Goal: Complete application form

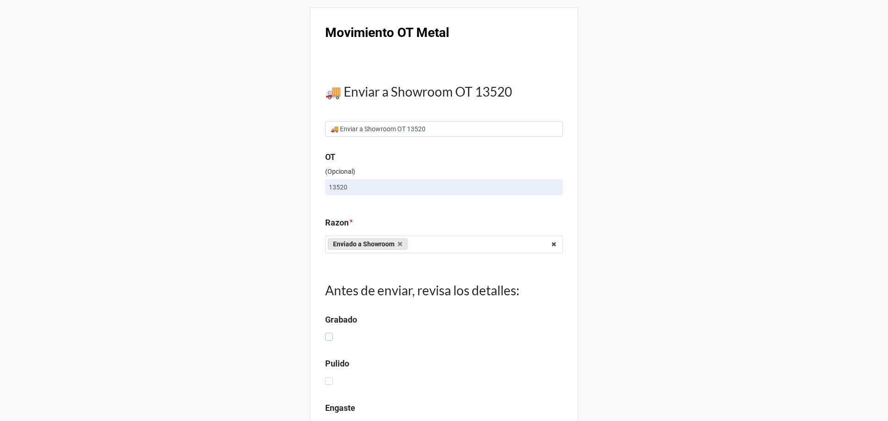
click at [328, 333] on label at bounding box center [329, 333] width 8 height 0
checkbox input "true"
click at [325, 377] on label at bounding box center [329, 377] width 8 height 0
checkbox input "true"
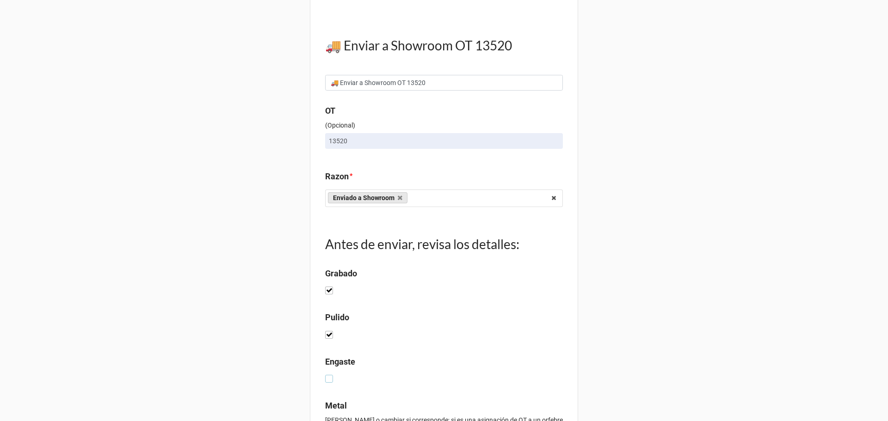
click at [330, 375] on label at bounding box center [329, 375] width 8 height 0
checkbox input "true"
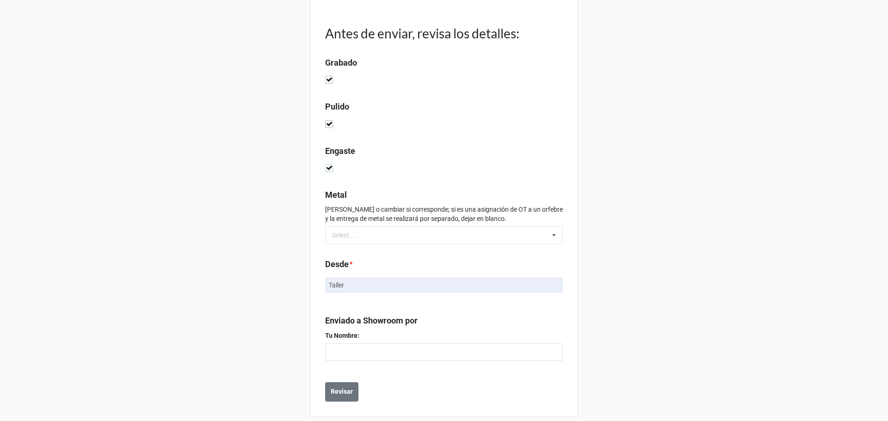
scroll to position [268, 0]
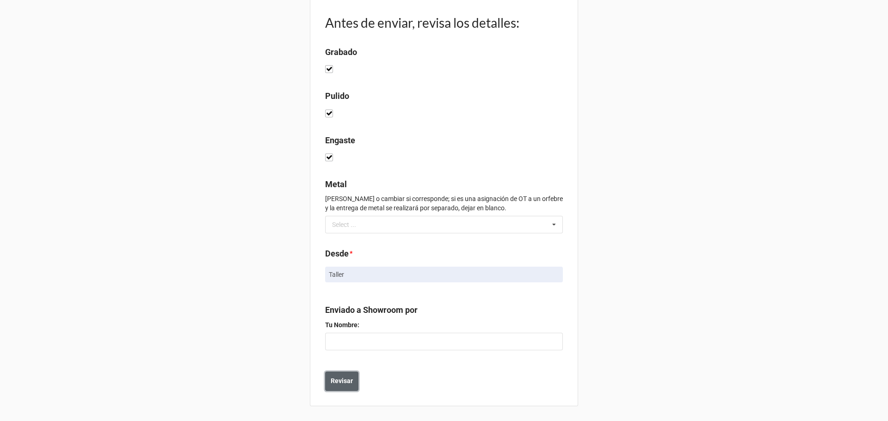
click at [335, 384] on b "Revisar" at bounding box center [342, 382] width 22 height 10
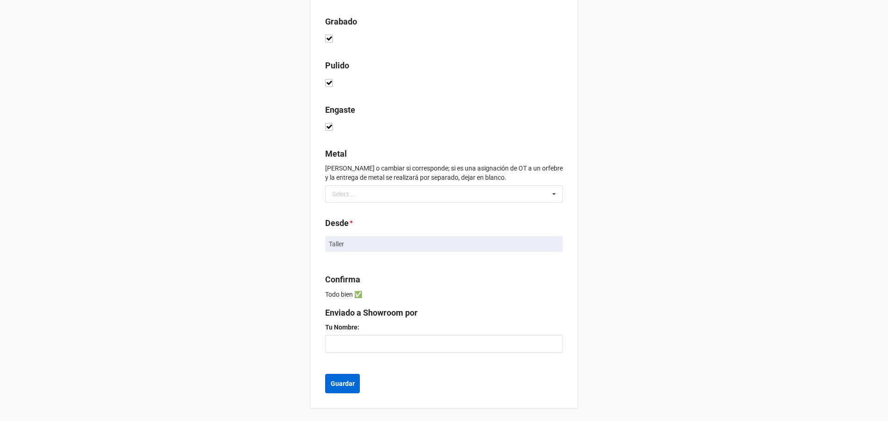
scroll to position [359, 0]
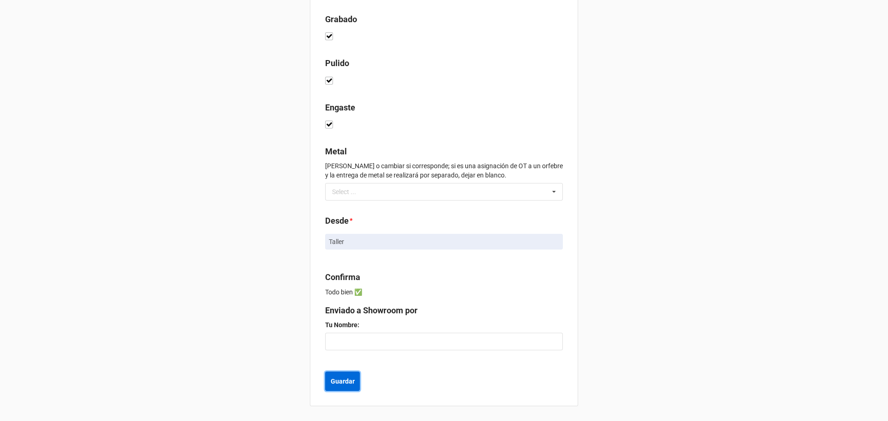
click at [344, 388] on button "Guardar" at bounding box center [342, 381] width 35 height 19
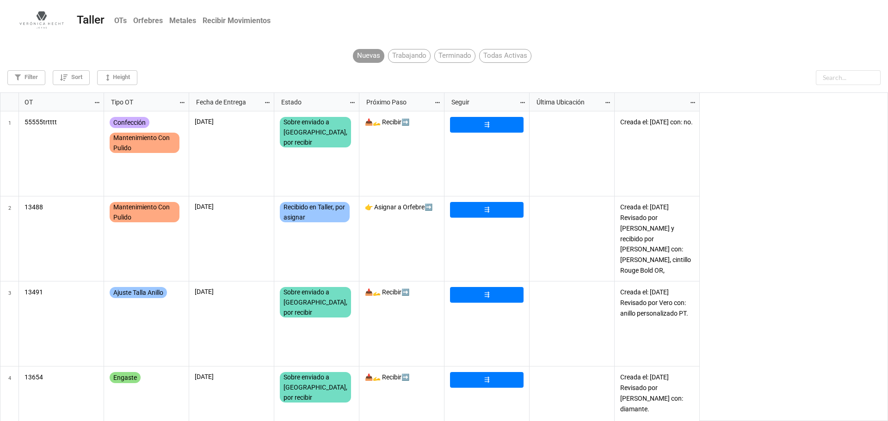
scroll to position [324, 883]
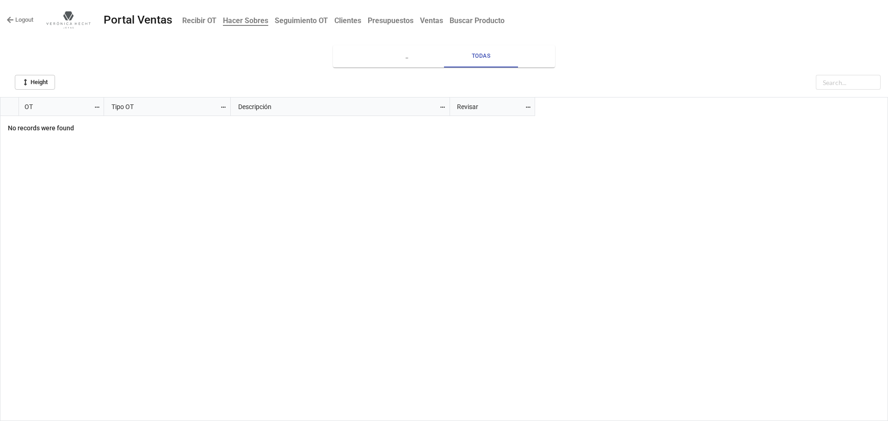
scroll to position [319, 883]
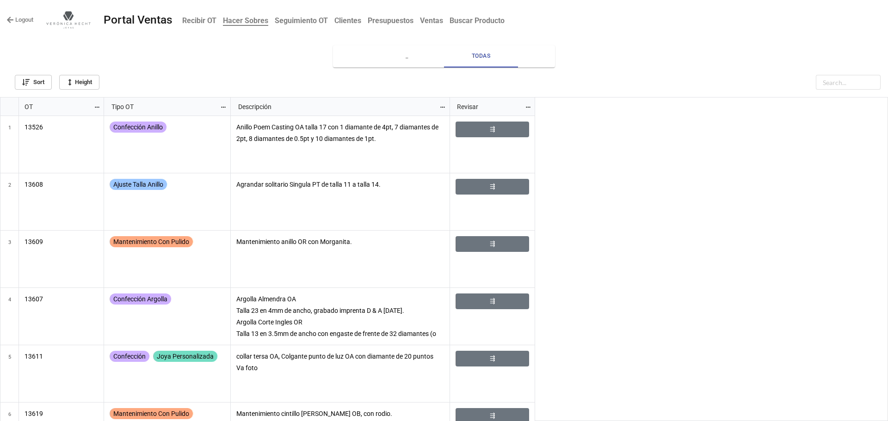
click at [200, 23] on b "Recibir OT" at bounding box center [199, 20] width 34 height 9
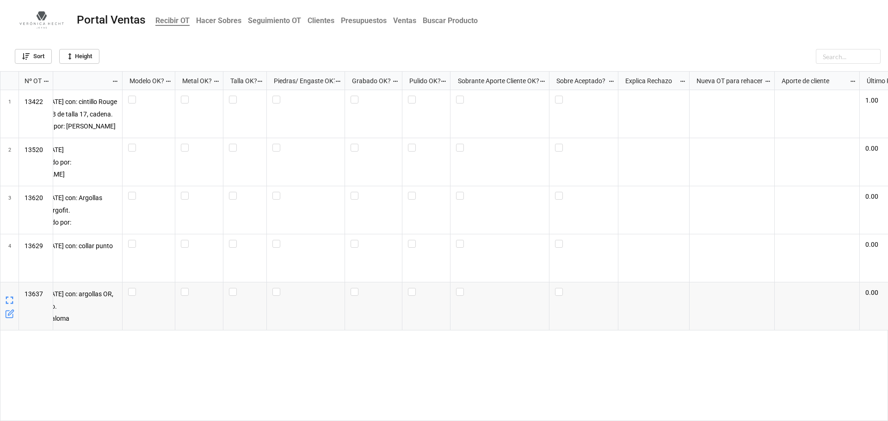
scroll to position [0, 278]
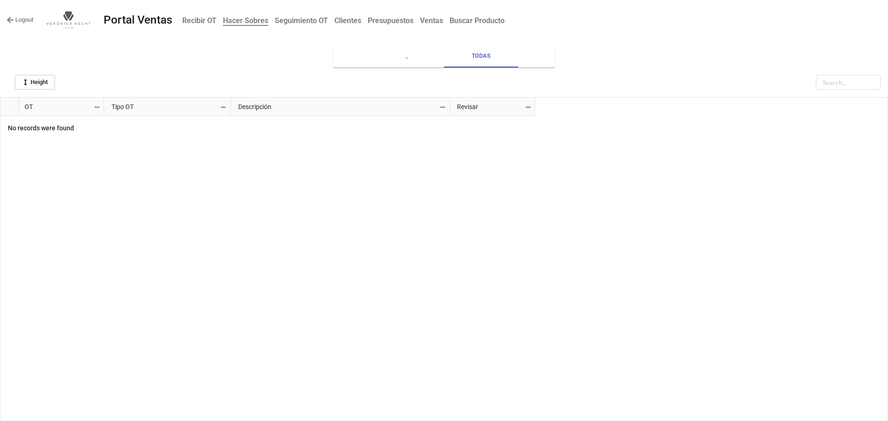
scroll to position [319, 883]
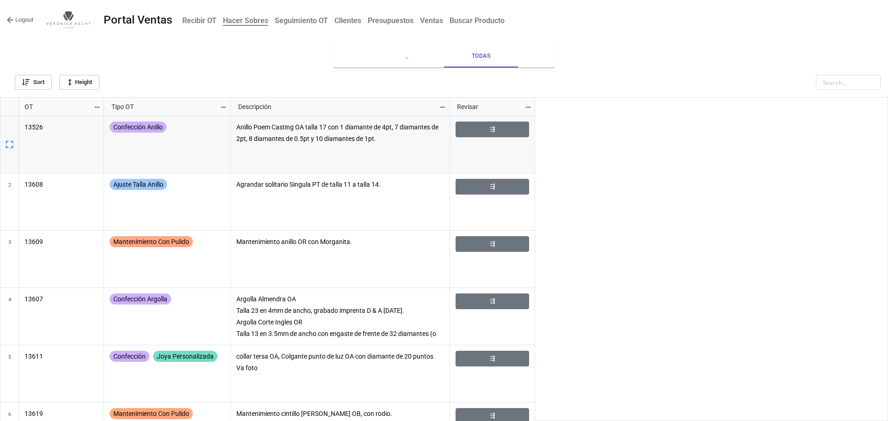
click at [193, 23] on b "Recibir OT" at bounding box center [199, 20] width 34 height 9
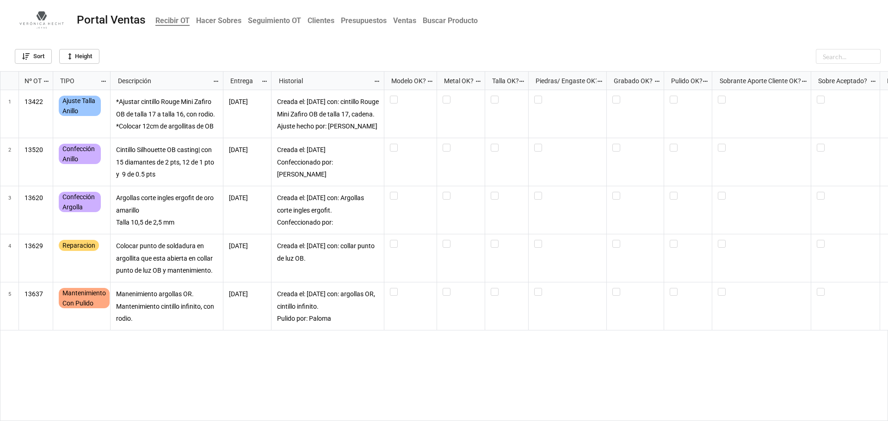
scroll to position [345, 883]
